Goal: Use online tool/utility: Utilize a website feature to perform a specific function

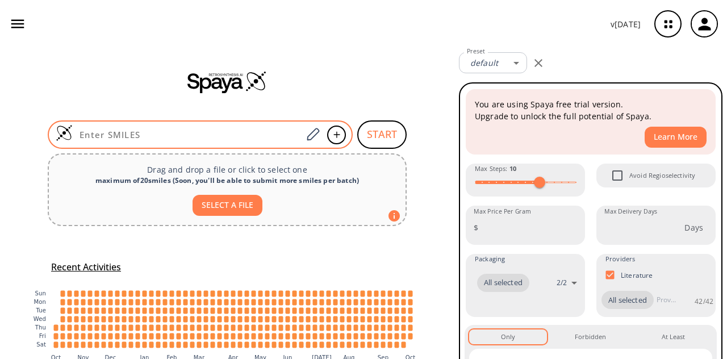
click at [254, 136] on input at bounding box center [187, 134] width 229 height 11
paste input "CC1=NN(C(/C1=C(C)/C)=O)C2=NC(C3=CC=CC=C3)=CS2"
type input "CC1=NN(C(/C1=C(C)/C)=O)C2=NC(C3=CC=CC=C3)=CS2"
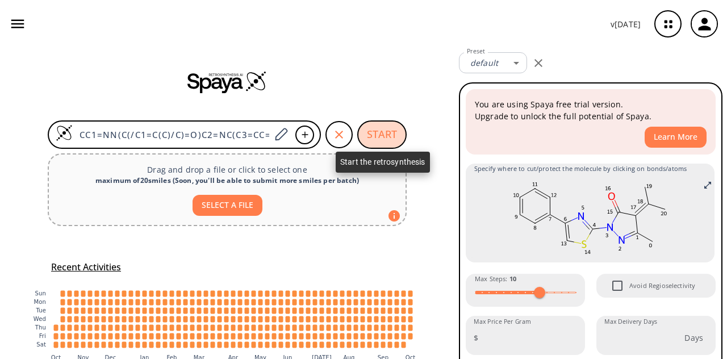
click at [372, 133] on button "START" at bounding box center [381, 134] width 49 height 28
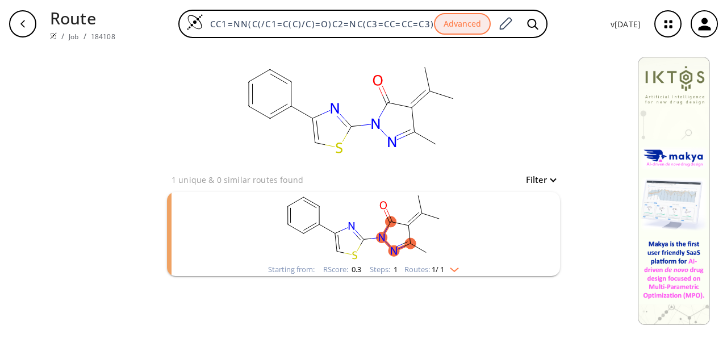
click at [232, 218] on rect "clusters" at bounding box center [363, 227] width 295 height 71
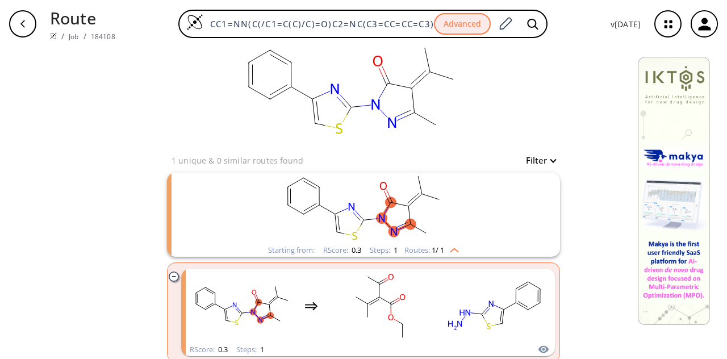
scroll to position [28, 0]
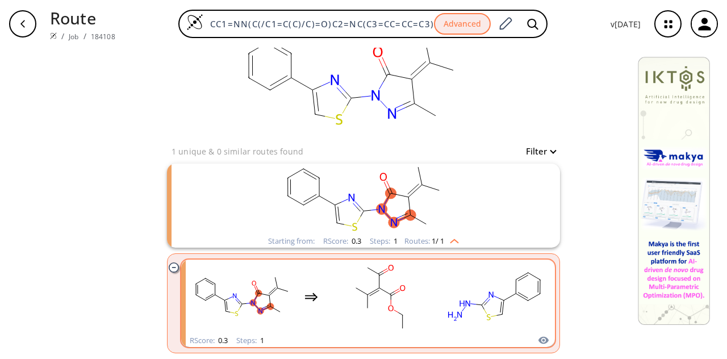
click at [331, 325] on rect "clusters" at bounding box center [380, 296] width 102 height 71
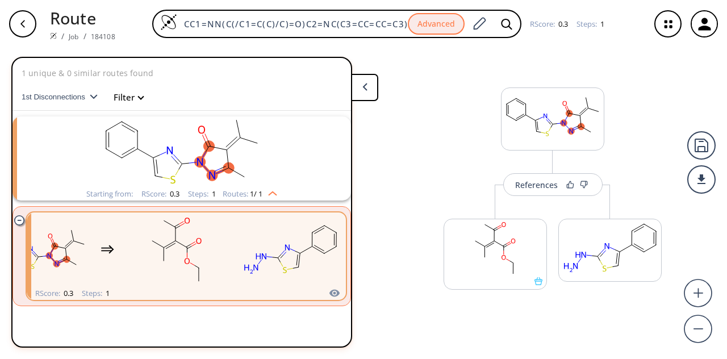
click at [375, 88] on button at bounding box center [364, 87] width 27 height 27
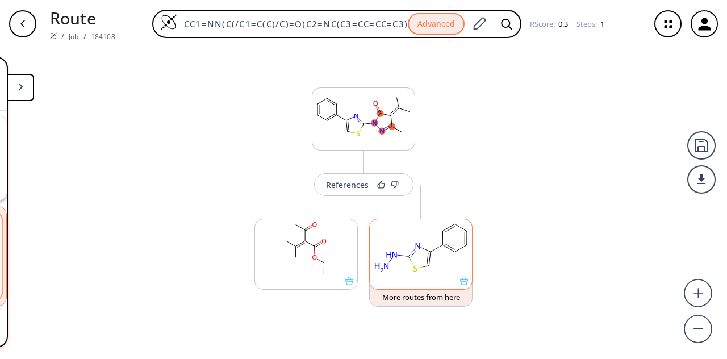
click at [441, 269] on rect at bounding box center [421, 248] width 102 height 58
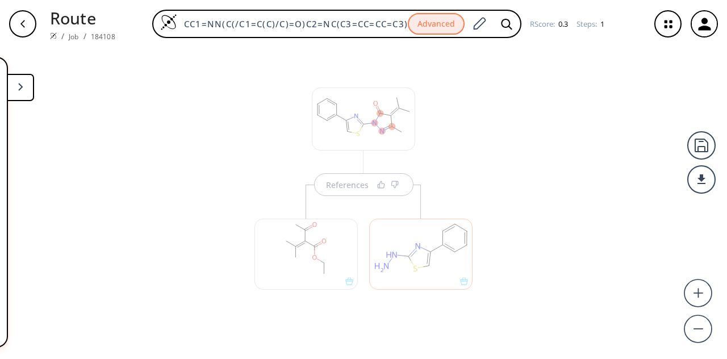
click at [20, 89] on icon at bounding box center [20, 87] width 5 height 8
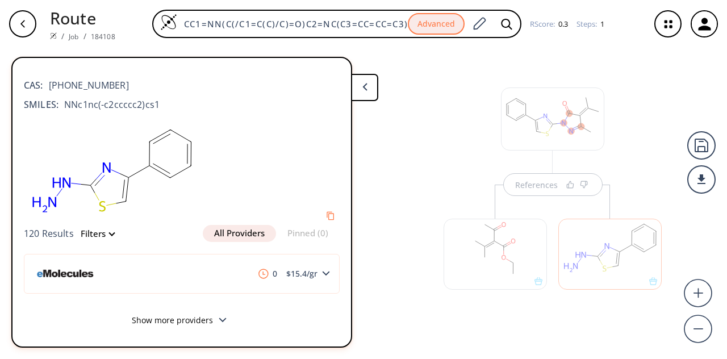
click at [367, 84] on button at bounding box center [364, 87] width 27 height 27
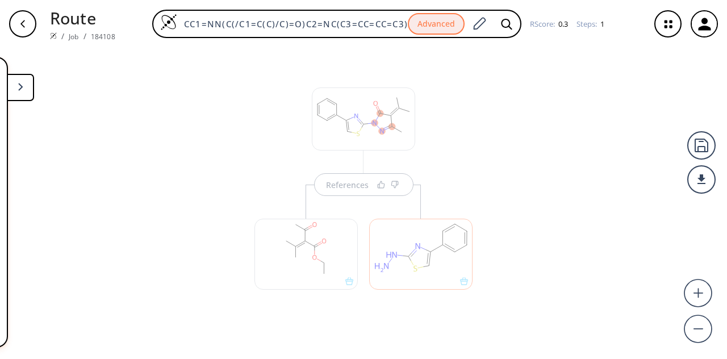
click at [485, 206] on div "References" at bounding box center [363, 199] width 727 height 302
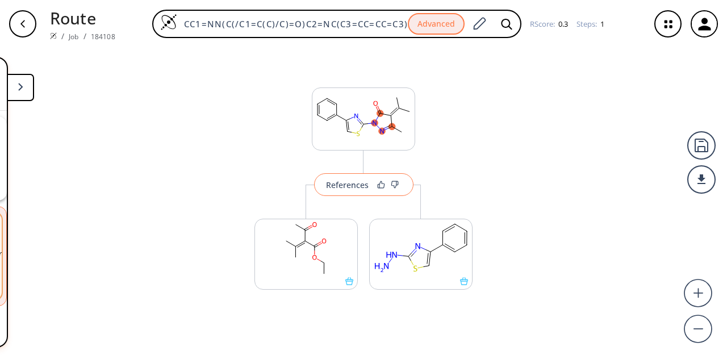
click at [355, 188] on div "References" at bounding box center [347, 184] width 43 height 7
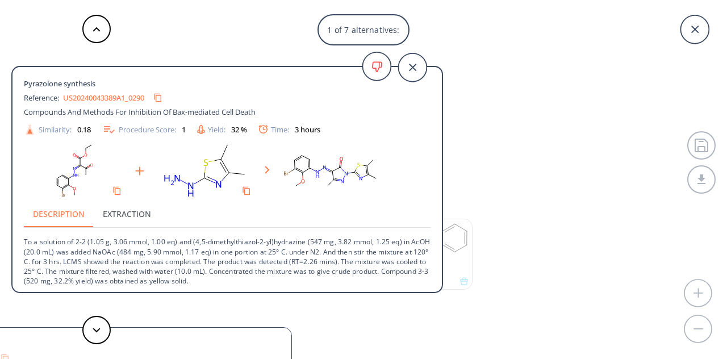
scroll to position [2, 0]
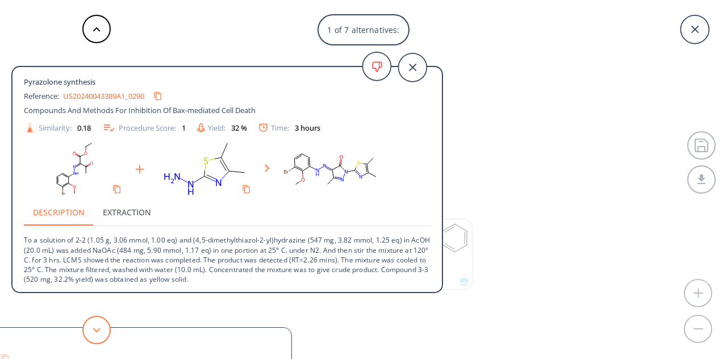
click at [101, 328] on button at bounding box center [96, 330] width 28 height 28
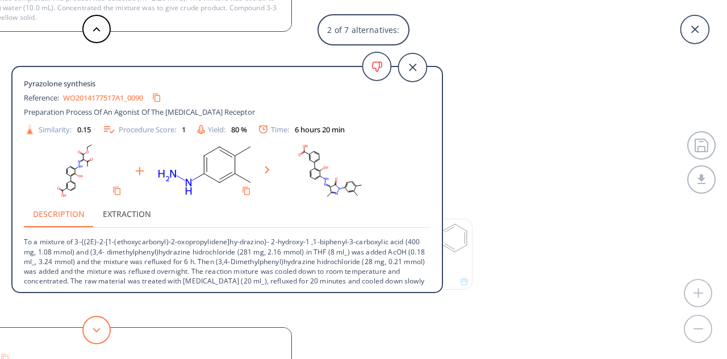
click at [101, 328] on button at bounding box center [96, 330] width 28 height 28
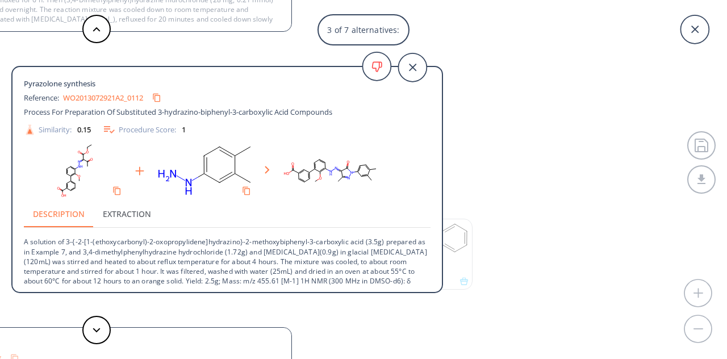
click at [504, 173] on div "3 of 7 alternatives: Pyrazolone synthesis Reference: US20240043389A1_0290 Compo…" at bounding box center [363, 179] width 727 height 359
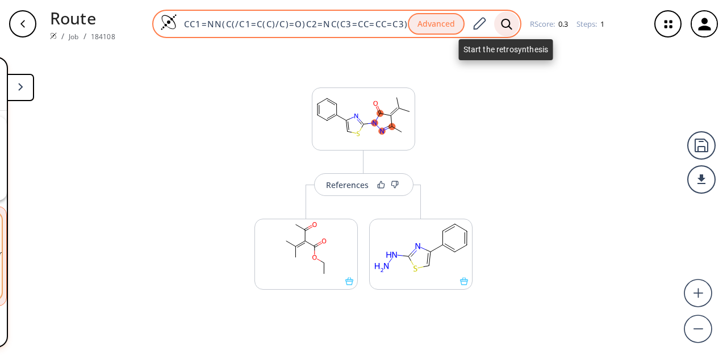
click at [497, 22] on div at bounding box center [506, 23] width 25 height 25
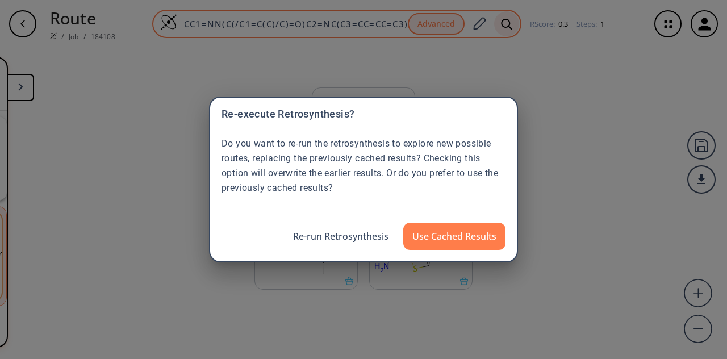
scroll to position [0, 0]
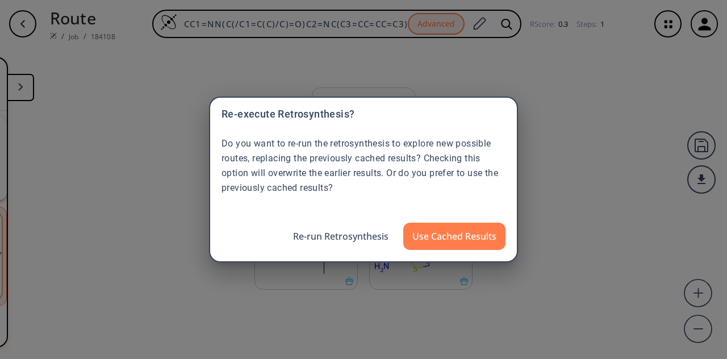
click at [538, 211] on div "Re-execute Retrosynthesis? Do you want to re-run the retrosynthesis to explore …" at bounding box center [363, 179] width 727 height 359
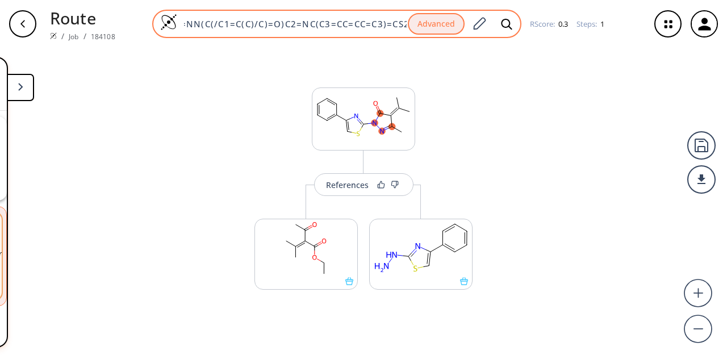
click at [392, 24] on input "CC1=NN(C(/C1=C(C)/C)=O)C2=NC(C3=CC=CC=C3)=CS2" at bounding box center [292, 23] width 231 height 11
type input "CC1=NN(C(/C1=C(C)/C)=O)C2=NC(C3=CC=CC=2"
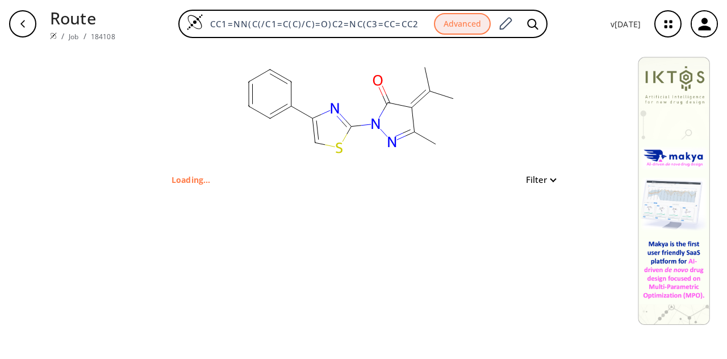
type input "CC1=NN(C(/C1=C(C)/C)=O)C2=NC(C3=CC=CC=C3)=CS2"
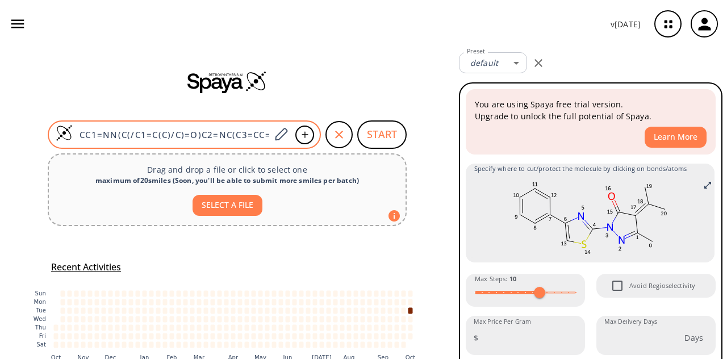
click at [187, 136] on input "CC1=NN(C(/C1=C(C)/C)=O)C2=NC(C3=CC=CC=C3)=CS2" at bounding box center [172, 134] width 198 height 11
paste input "OC1=C(N(CN(C)C)C)C(NS(=O)(C=C)=O)=CC([N+]([O-])=O)=C1"
type input "COC1=C(N(CN(C)C)C)C(NS(=O)(C=C)=O)=CC([N+]([O-])=O)=C1"
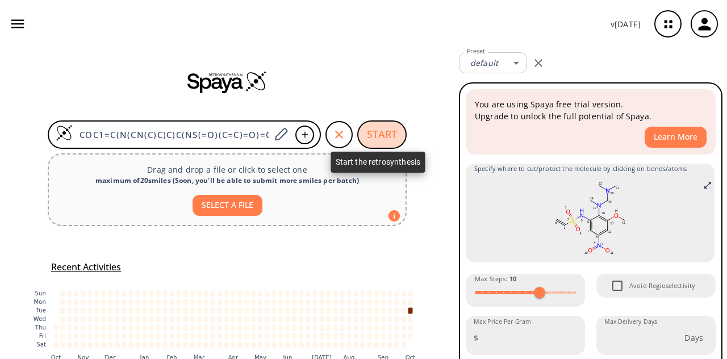
click at [386, 136] on button "START" at bounding box center [381, 134] width 49 height 28
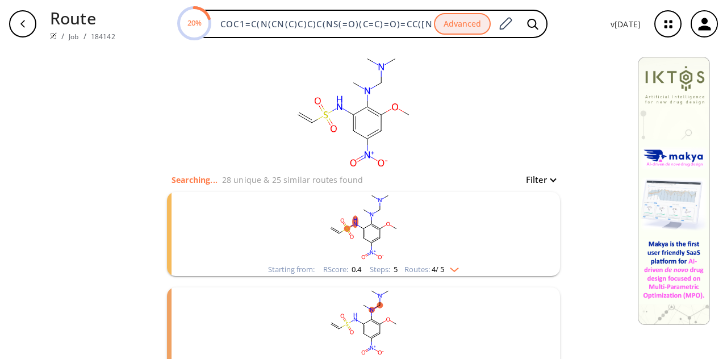
click at [409, 219] on rect "clusters" at bounding box center [363, 227] width 295 height 71
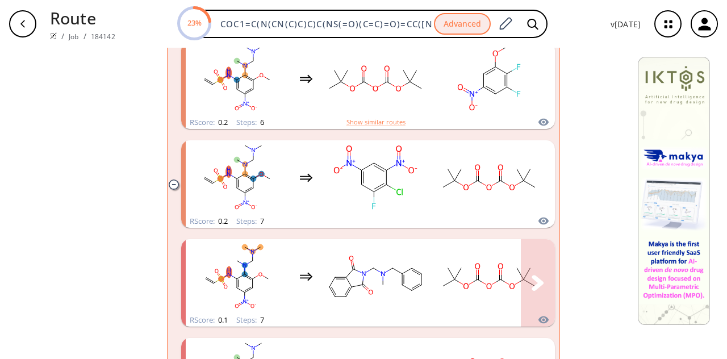
scroll to position [331, 0]
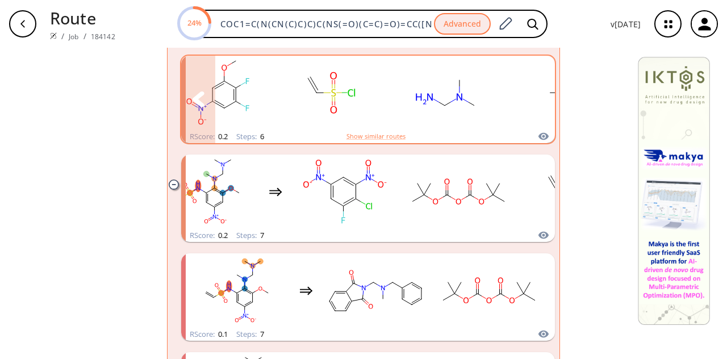
click at [365, 110] on rect "clusters" at bounding box center [331, 92] width 102 height 71
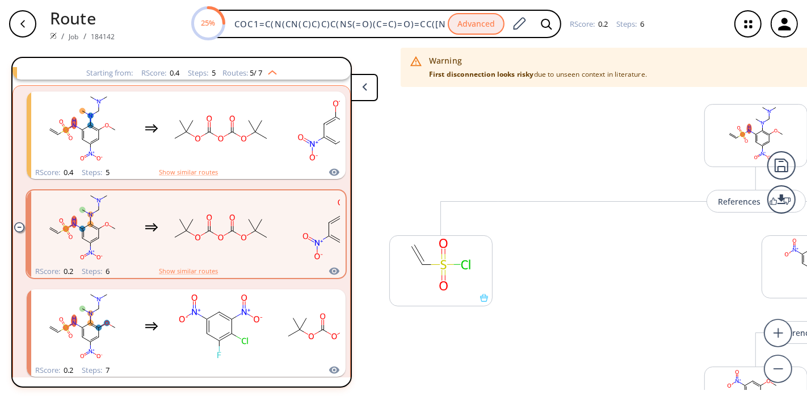
scroll to position [121, 0]
click at [369, 94] on button at bounding box center [364, 87] width 27 height 27
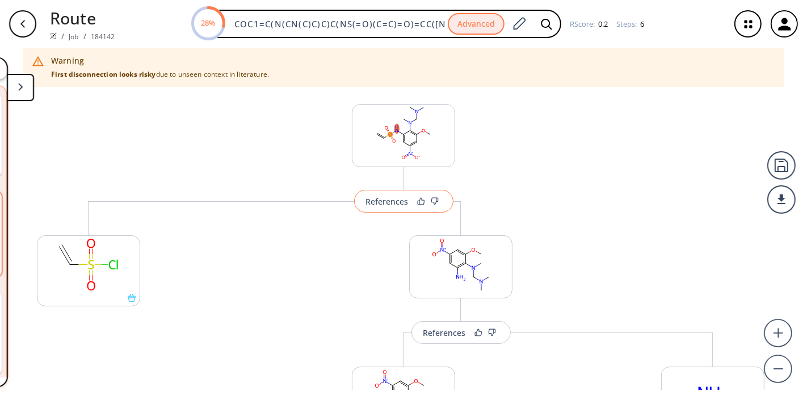
click at [384, 200] on div "References" at bounding box center [387, 201] width 43 height 7
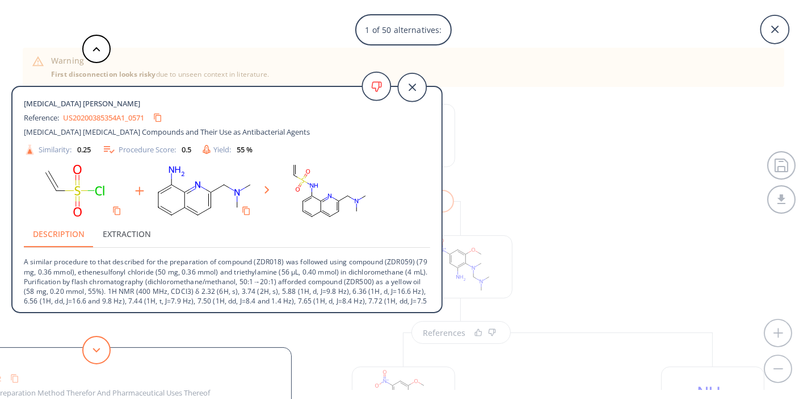
click at [89, 343] on button at bounding box center [96, 350] width 28 height 28
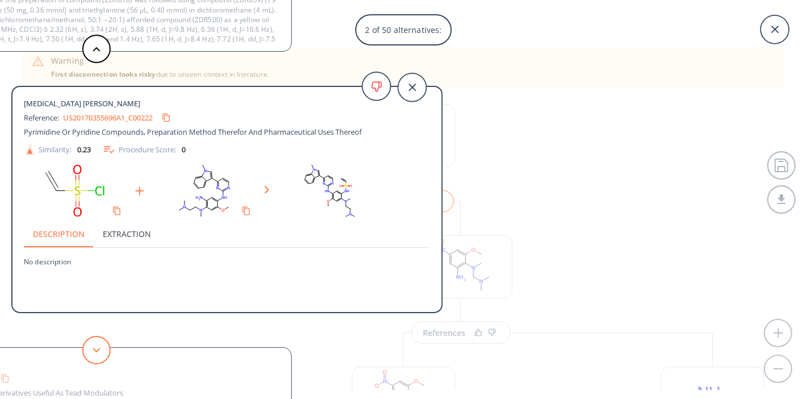
click at [89, 353] on button at bounding box center [96, 350] width 28 height 28
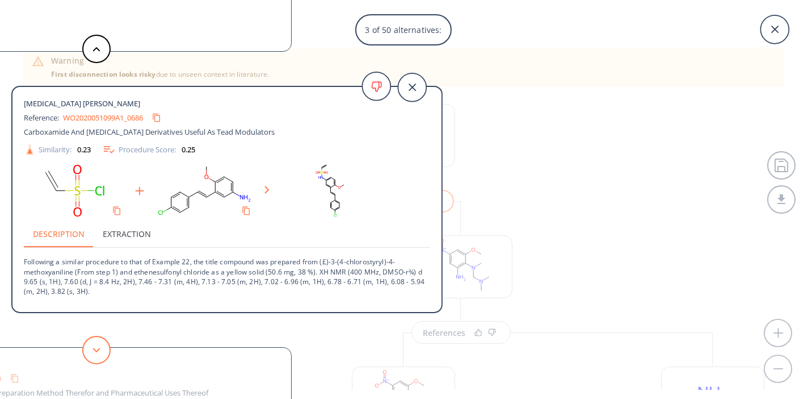
click at [89, 353] on button at bounding box center [96, 350] width 28 height 28
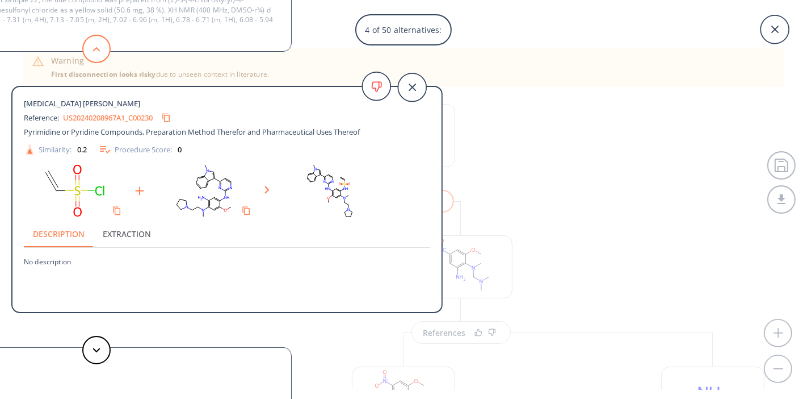
click at [102, 49] on button at bounding box center [96, 49] width 28 height 28
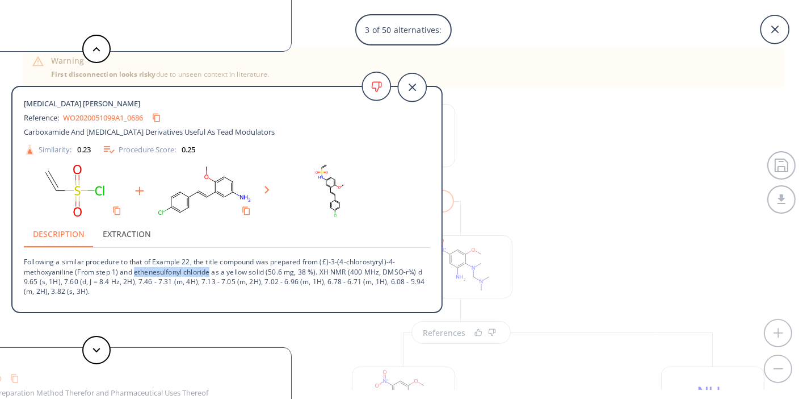
drag, startPoint x: 136, startPoint y: 270, endPoint x: 210, endPoint y: 271, distance: 73.8
click at [210, 271] on p "Following a similar procedure to that of Example 22, the title compound was pre…" at bounding box center [227, 272] width 407 height 48
